Goal: Task Accomplishment & Management: Use online tool/utility

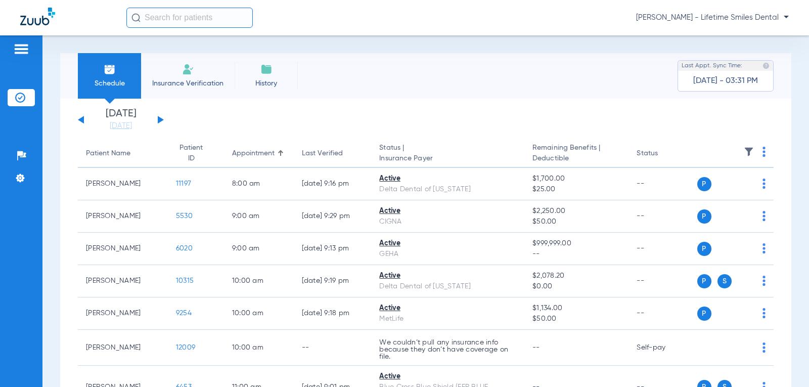
click at [212, 80] on span "Insurance Verification" at bounding box center [188, 83] width 78 height 10
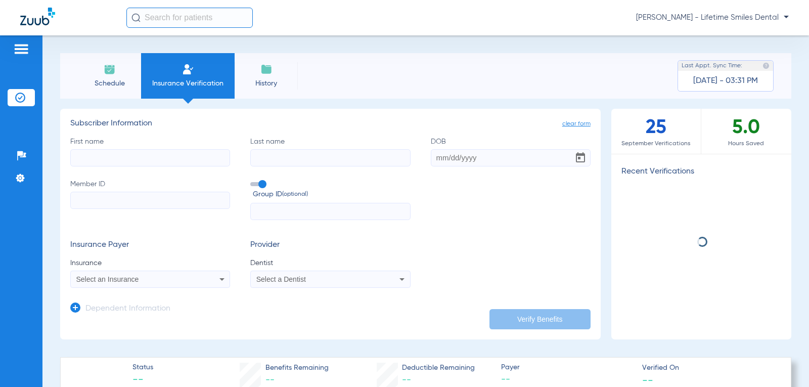
click at [137, 160] on input "First name" at bounding box center [150, 157] width 160 height 17
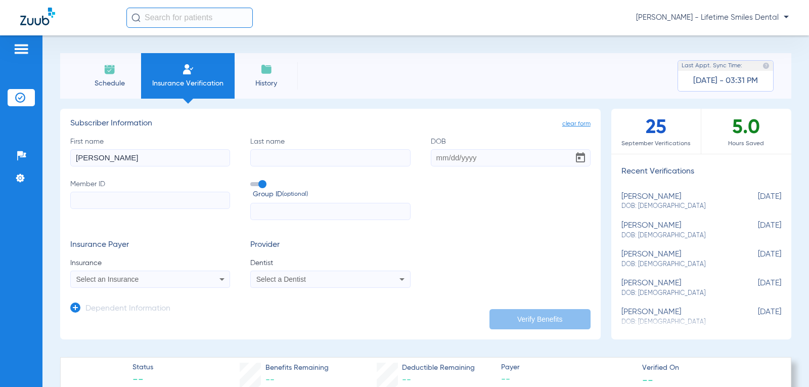
type input "[PERSON_NAME]"
type input "[DATE]"
paste input "08029539449"
type input "08029539449"
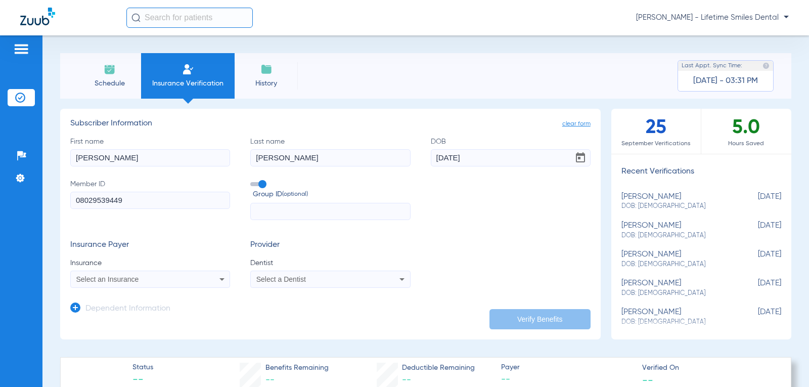
click at [217, 283] on icon at bounding box center [222, 279] width 12 height 12
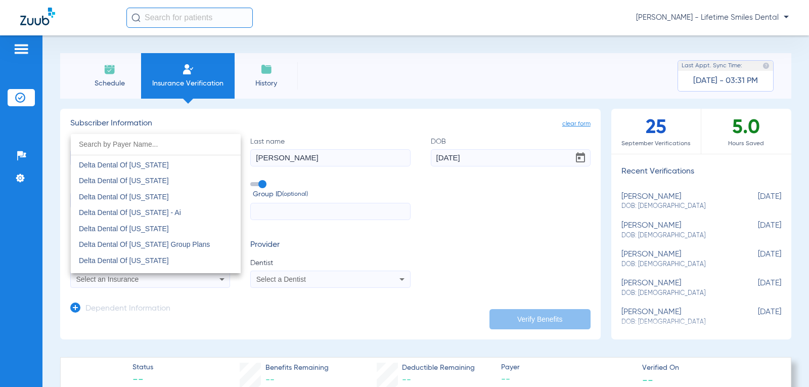
scroll to position [2022, 0]
click at [206, 223] on mat-option "Delta Dental Of [US_STATE]" at bounding box center [156, 227] width 170 height 16
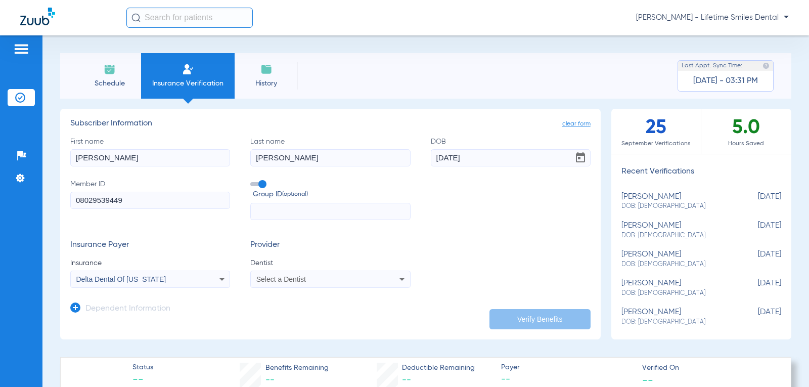
click at [401, 272] on mat-select "Select a Dentist" at bounding box center [330, 278] width 160 height 17
click at [401, 278] on icon at bounding box center [402, 279] width 12 height 12
type input "[PERSON_NAME]"
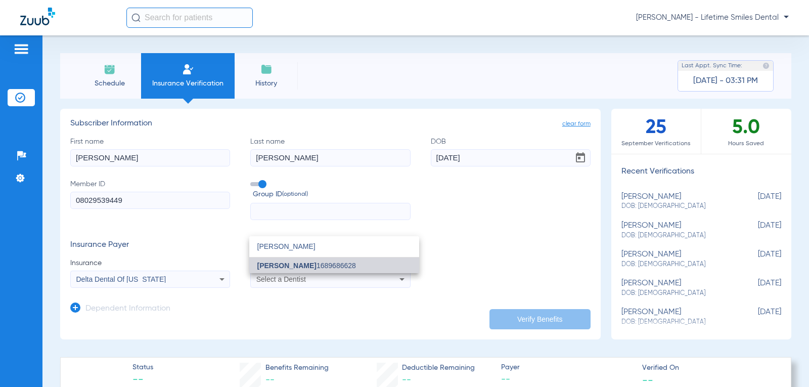
click at [367, 267] on mat-option "[PERSON_NAME] 1689686628" at bounding box center [334, 265] width 170 height 16
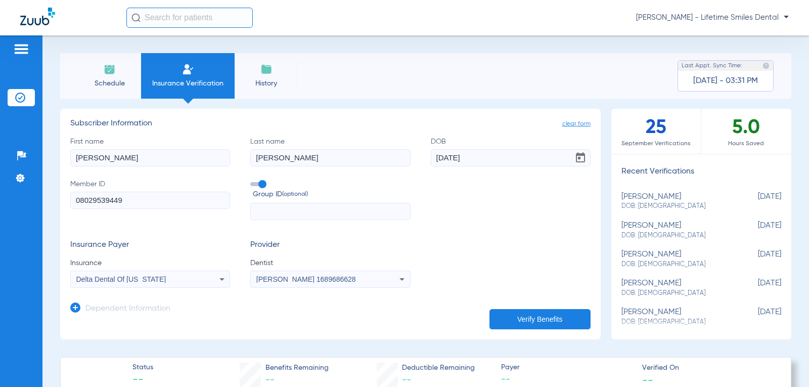
click at [533, 320] on button "Verify Benefits" at bounding box center [539, 319] width 101 height 20
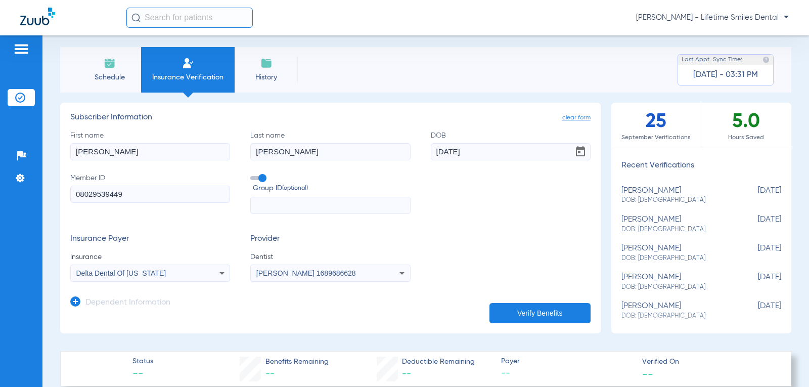
scroll to position [0, 0]
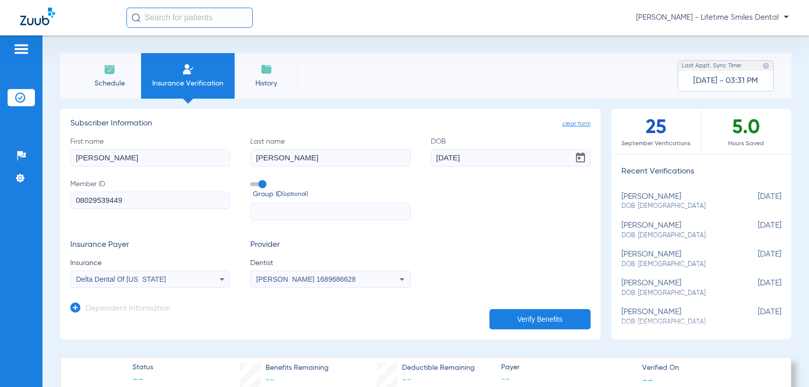
click at [538, 318] on button "Verify Benefits" at bounding box center [539, 319] width 101 height 20
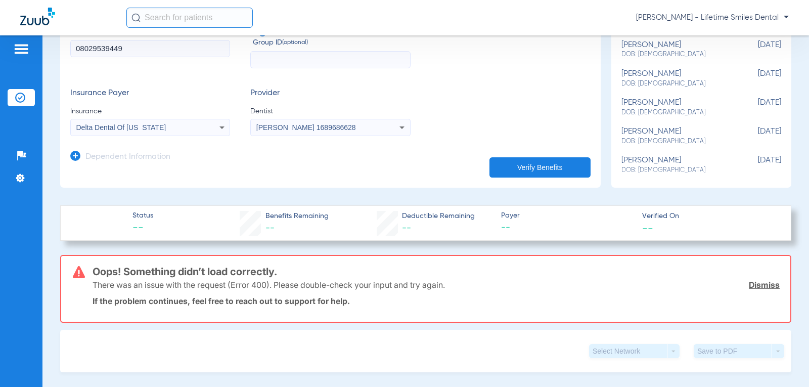
scroll to position [152, 0]
click at [273, 57] on input "text" at bounding box center [330, 59] width 160 height 17
type input "10083"
click at [504, 163] on button "Verify Benefits" at bounding box center [539, 167] width 101 height 20
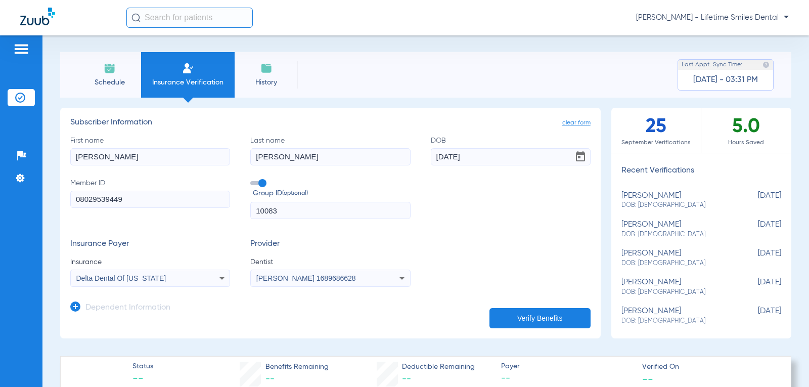
scroll to position [0, 0]
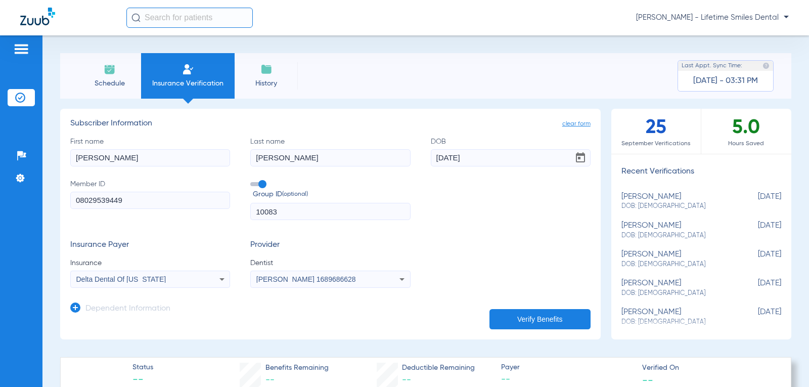
drag, startPoint x: 318, startPoint y: 162, endPoint x: 271, endPoint y: 169, distance: 47.5
click at [271, 169] on div "First name [PERSON_NAME] Last name [PERSON_NAME] DOB [DEMOGRAPHIC_DATA] Member …" at bounding box center [330, 178] width 520 height 84
type input "[PERSON_NAME]"
drag, startPoint x: 273, startPoint y: 161, endPoint x: 234, endPoint y: 155, distance: 39.3
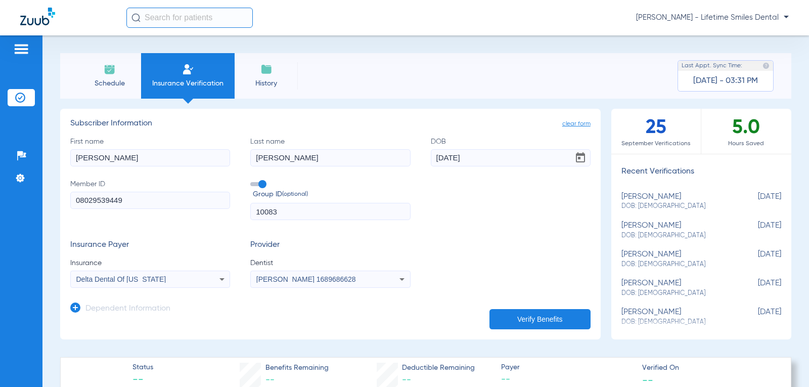
click at [234, 155] on div "First name [PERSON_NAME] Last name [PERSON_NAME] [DEMOGRAPHIC_DATA] Member ID 0…" at bounding box center [330, 178] width 520 height 84
type input "[PERSON_NAME]"
click at [552, 321] on button "Verify Benefits" at bounding box center [539, 319] width 101 height 20
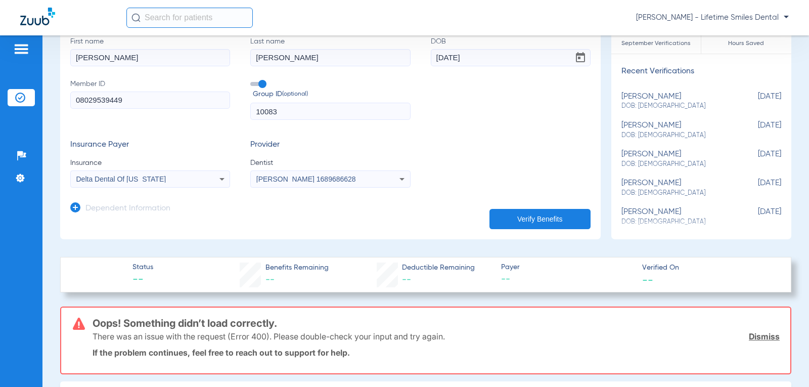
scroll to position [101, 0]
click at [516, 217] on button "Verify Benefits" at bounding box center [539, 218] width 101 height 20
